Goal: Task Accomplishment & Management: Complete application form

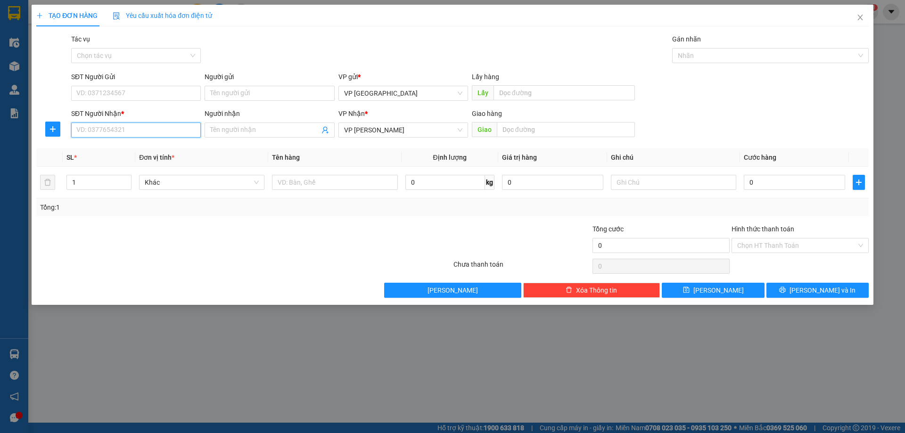
click at [162, 128] on input "SĐT Người Nhận *" at bounding box center [136, 130] width 130 height 15
click at [171, 149] on div "0966235352" at bounding box center [136, 149] width 118 height 10
type input "0966235352"
click at [766, 182] on input "0" at bounding box center [794, 182] width 101 height 15
type input "5"
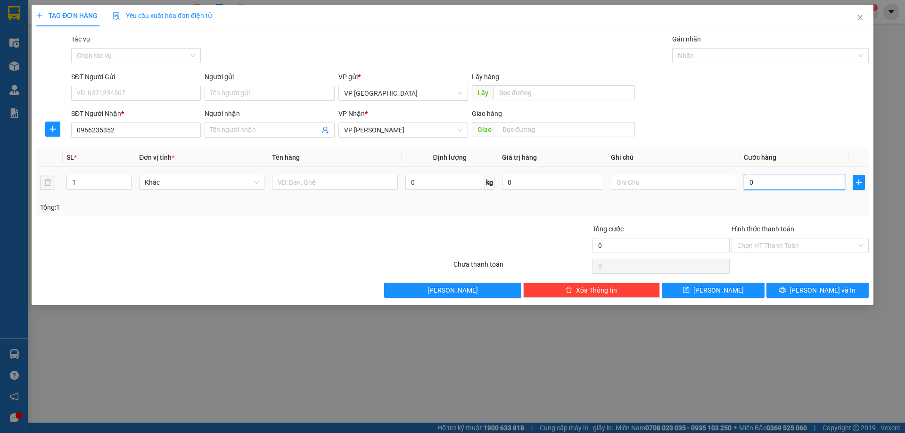
type input "5"
type input "50"
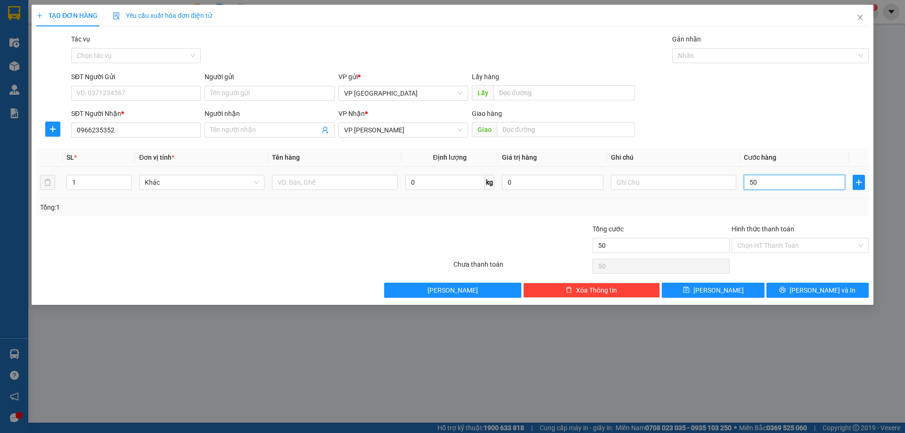
type input "500"
type input "5.000"
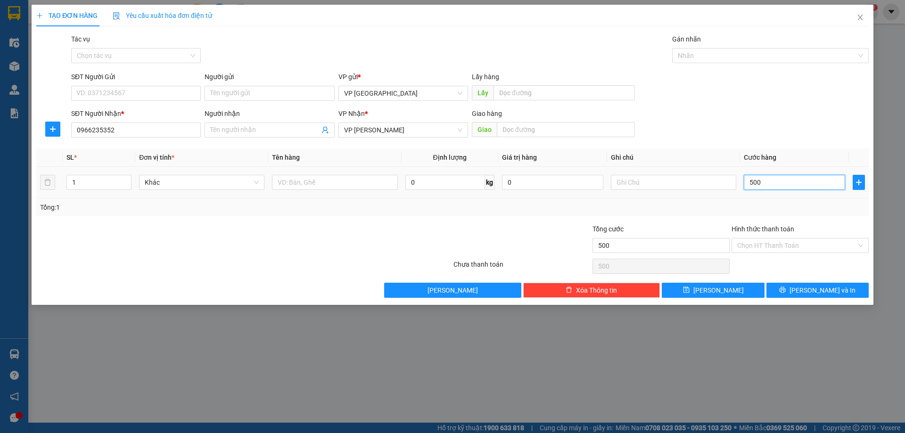
type input "5.000"
type input "50.000"
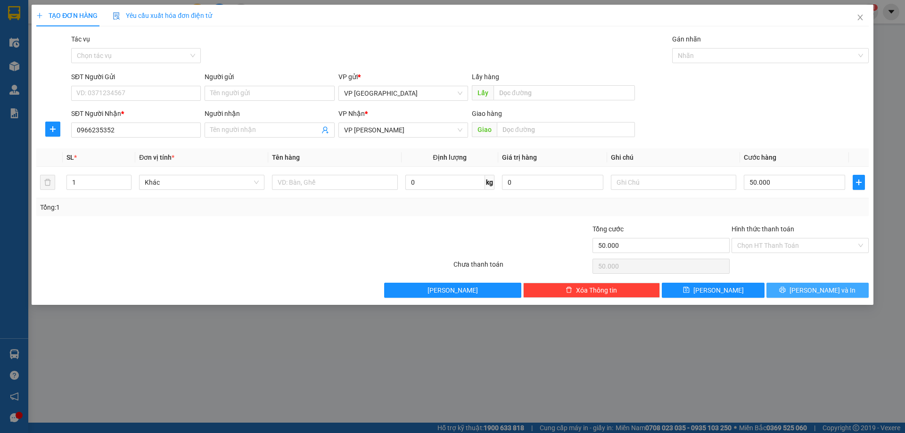
click at [844, 285] on button "Lưu và In" at bounding box center [818, 290] width 102 height 15
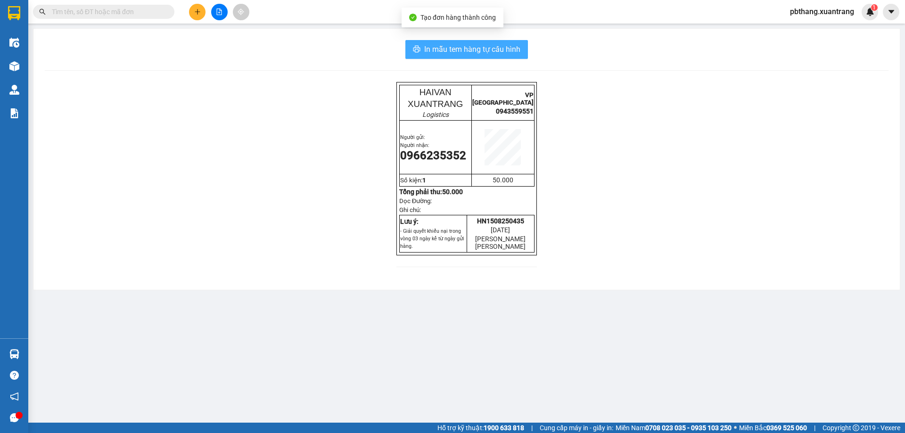
click at [455, 48] on span "In mẫu tem hàng tự cấu hình" at bounding box center [472, 49] width 96 height 12
